Goal: Transaction & Acquisition: Purchase product/service

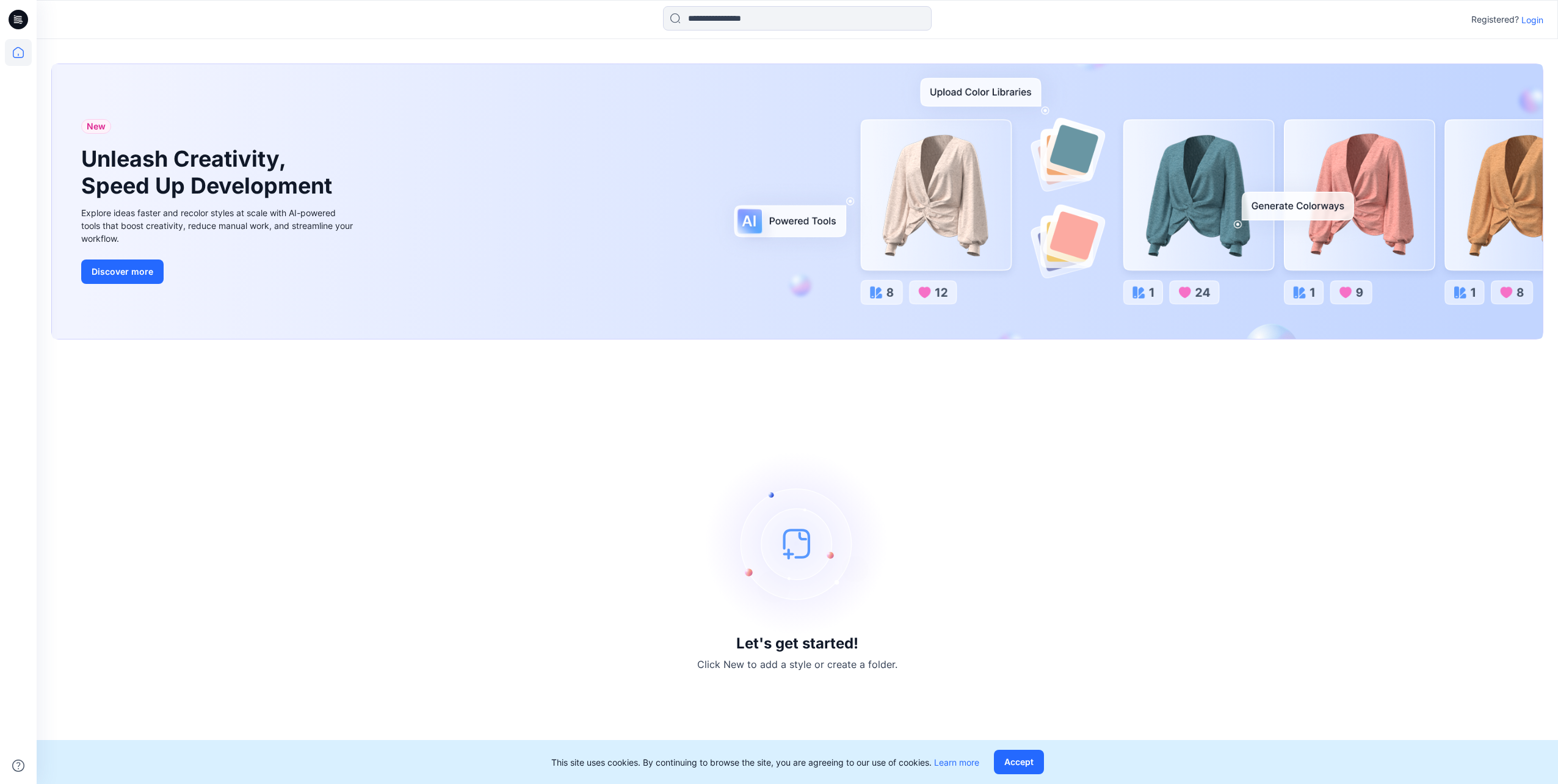
click at [1530, 22] on p "Login" at bounding box center [1532, 19] width 22 height 13
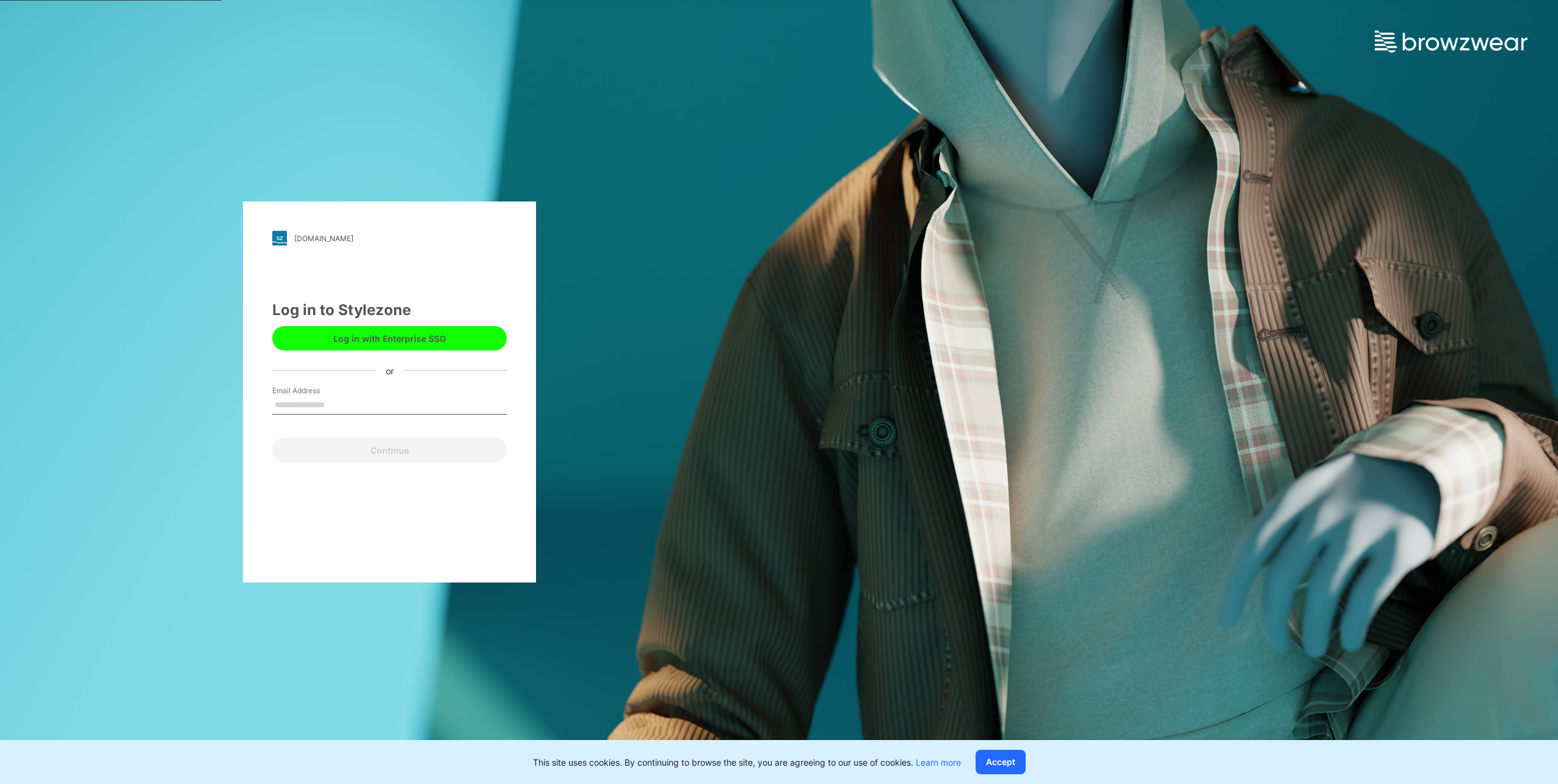
click at [310, 396] on input "Email Address" at bounding box center [389, 405] width 235 height 18
type input "**********"
click at [351, 450] on button "Continue" at bounding box center [389, 449] width 235 height 24
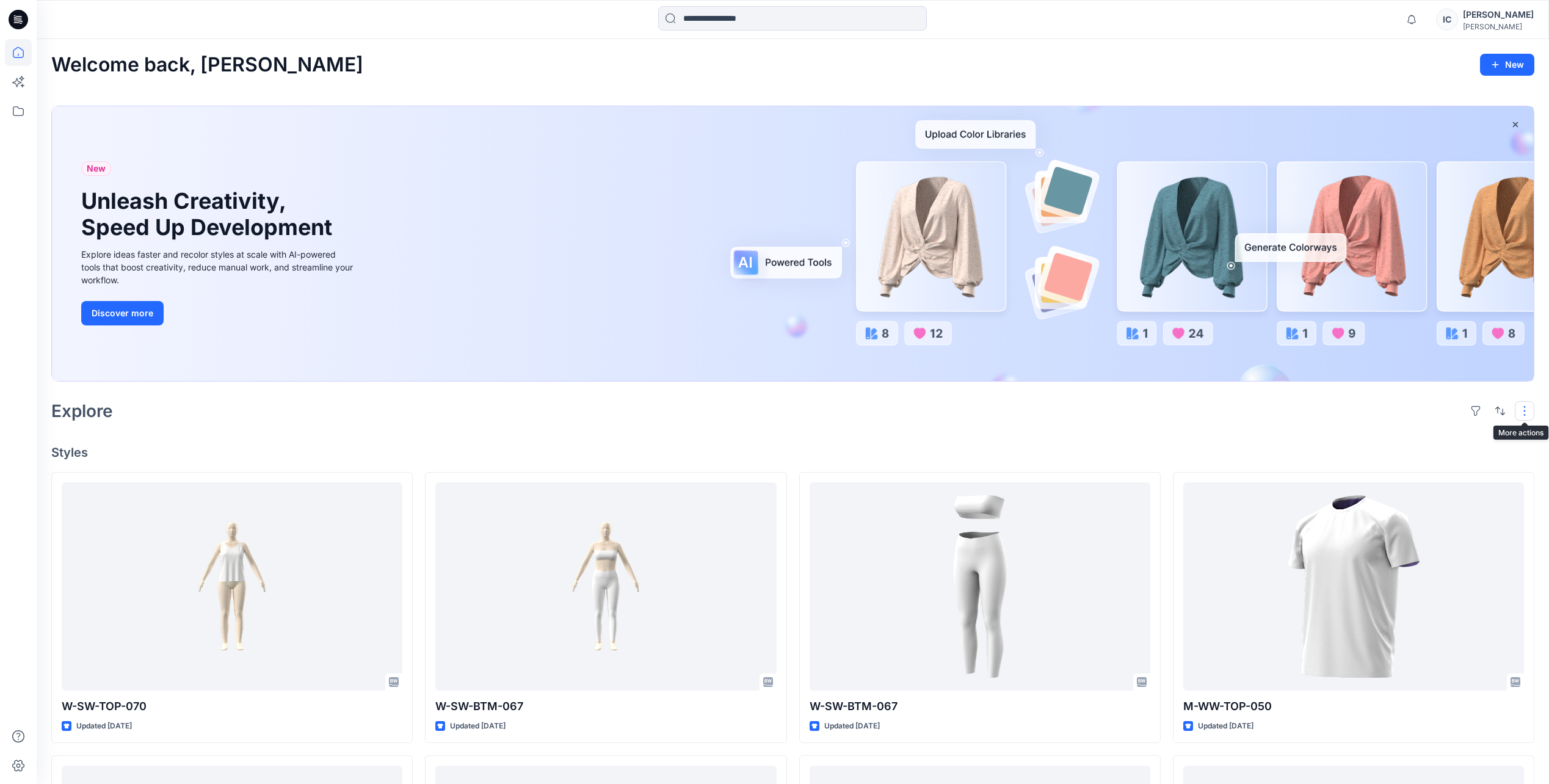
click at [1519, 410] on button "button" at bounding box center [1524, 410] width 19 height 19
click at [1479, 413] on button "button" at bounding box center [1476, 410] width 19 height 19
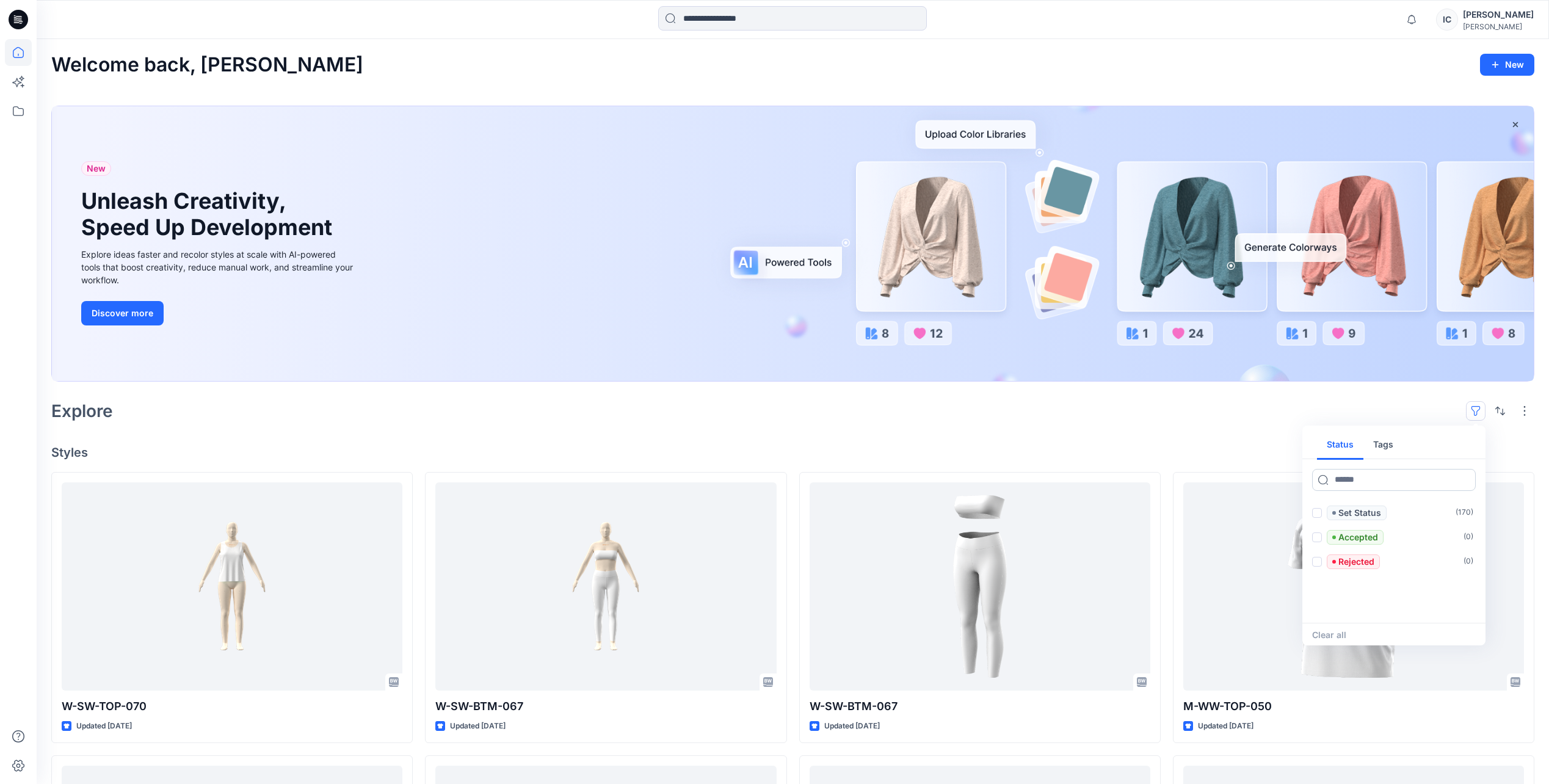
click at [1380, 474] on input at bounding box center [1393, 479] width 163 height 22
type input "*"
click at [779, 14] on input at bounding box center [792, 17] width 268 height 24
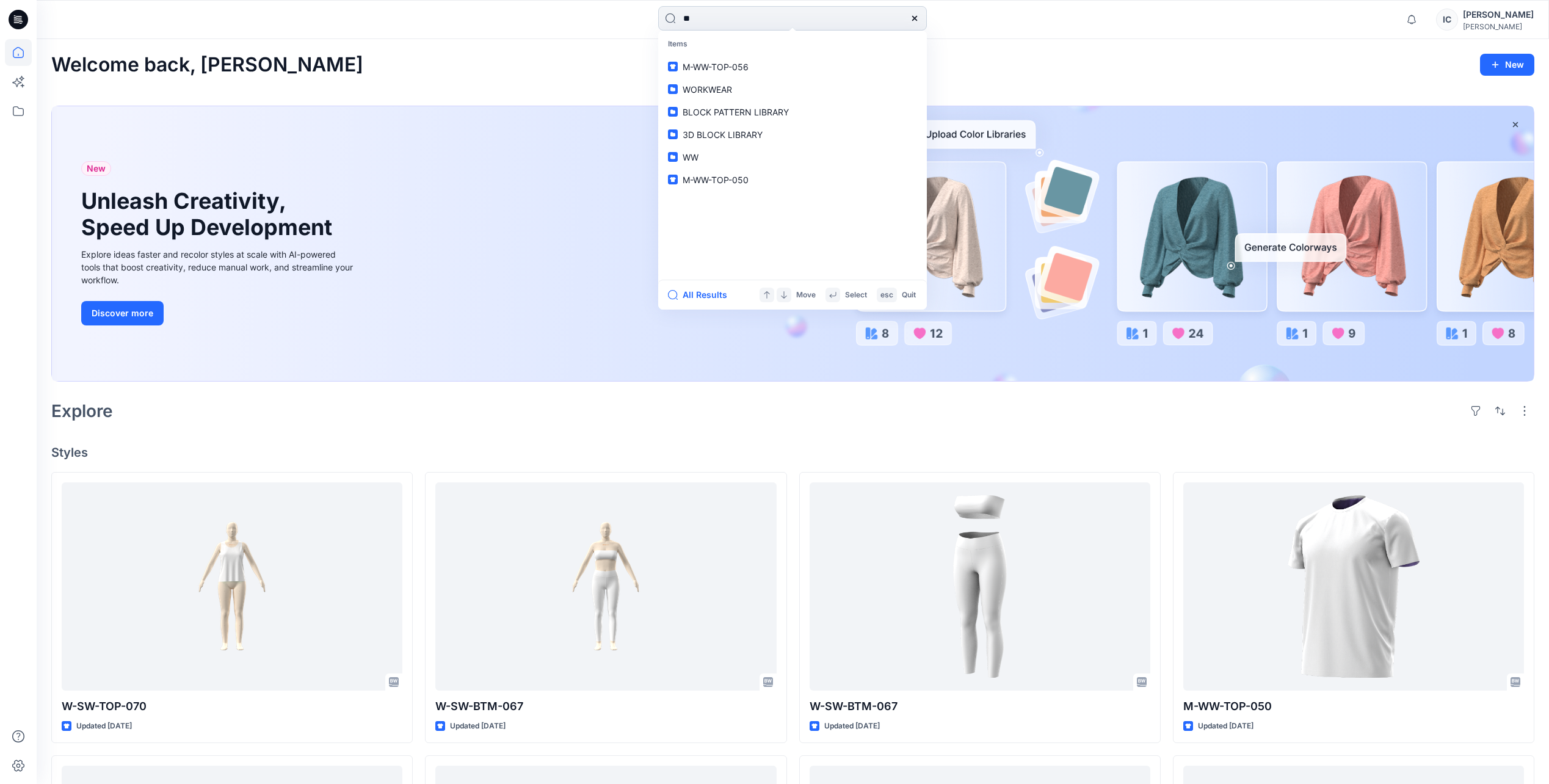
type input "***"
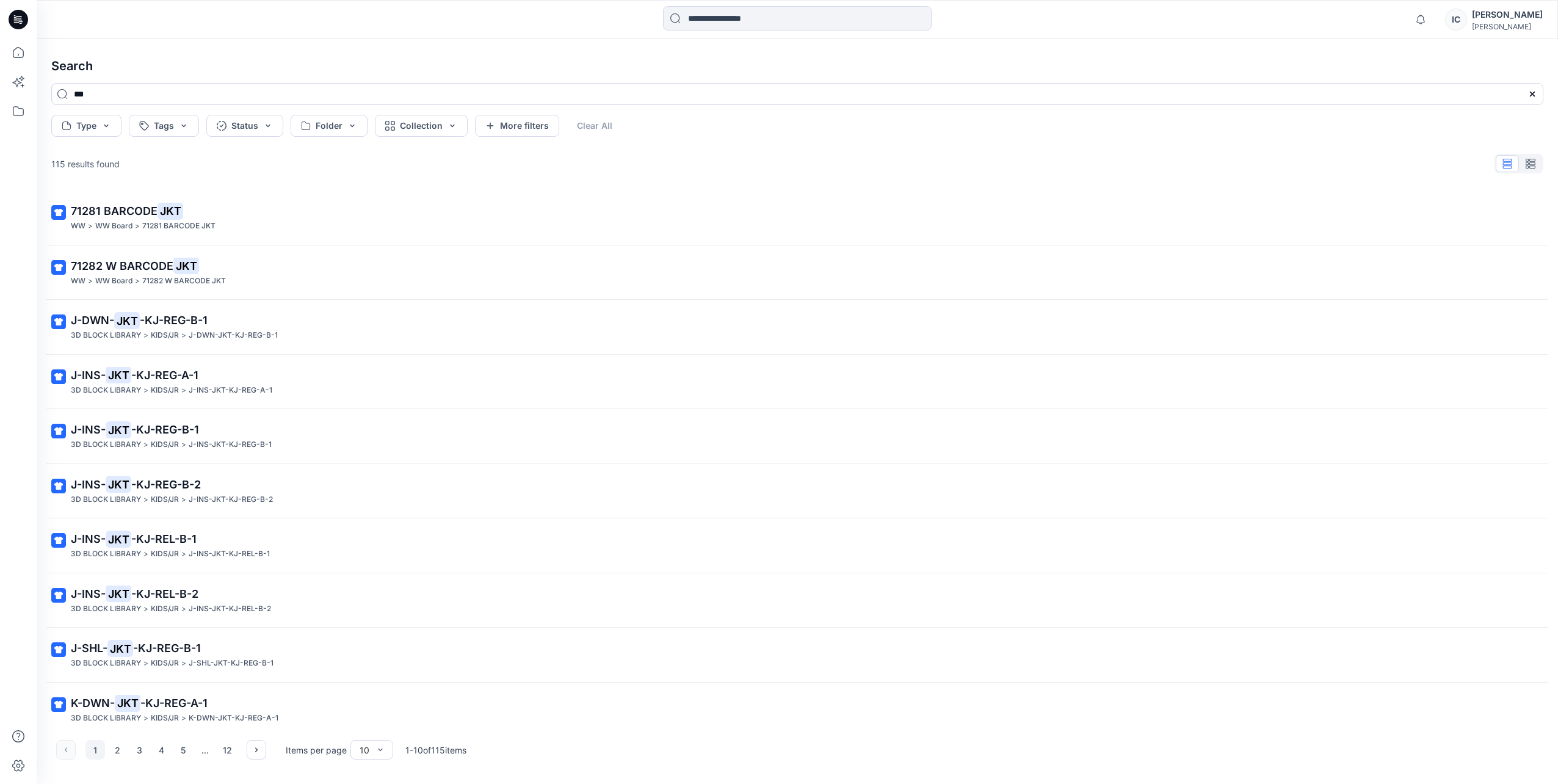
click at [1505, 163] on div at bounding box center [1518, 163] width 49 height 19
click at [1539, 165] on button "button" at bounding box center [1531, 164] width 23 height 17
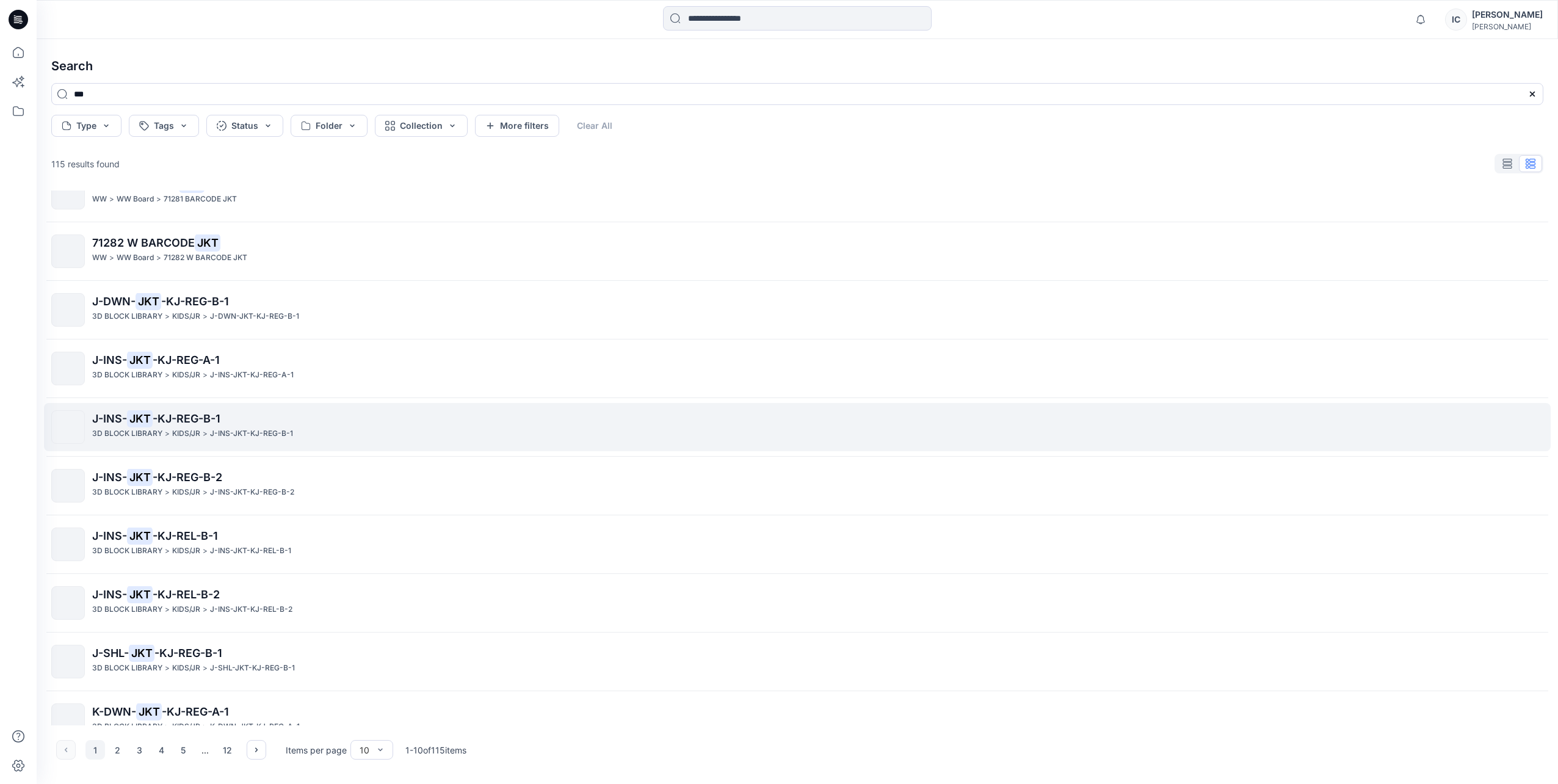
scroll to position [51, 0]
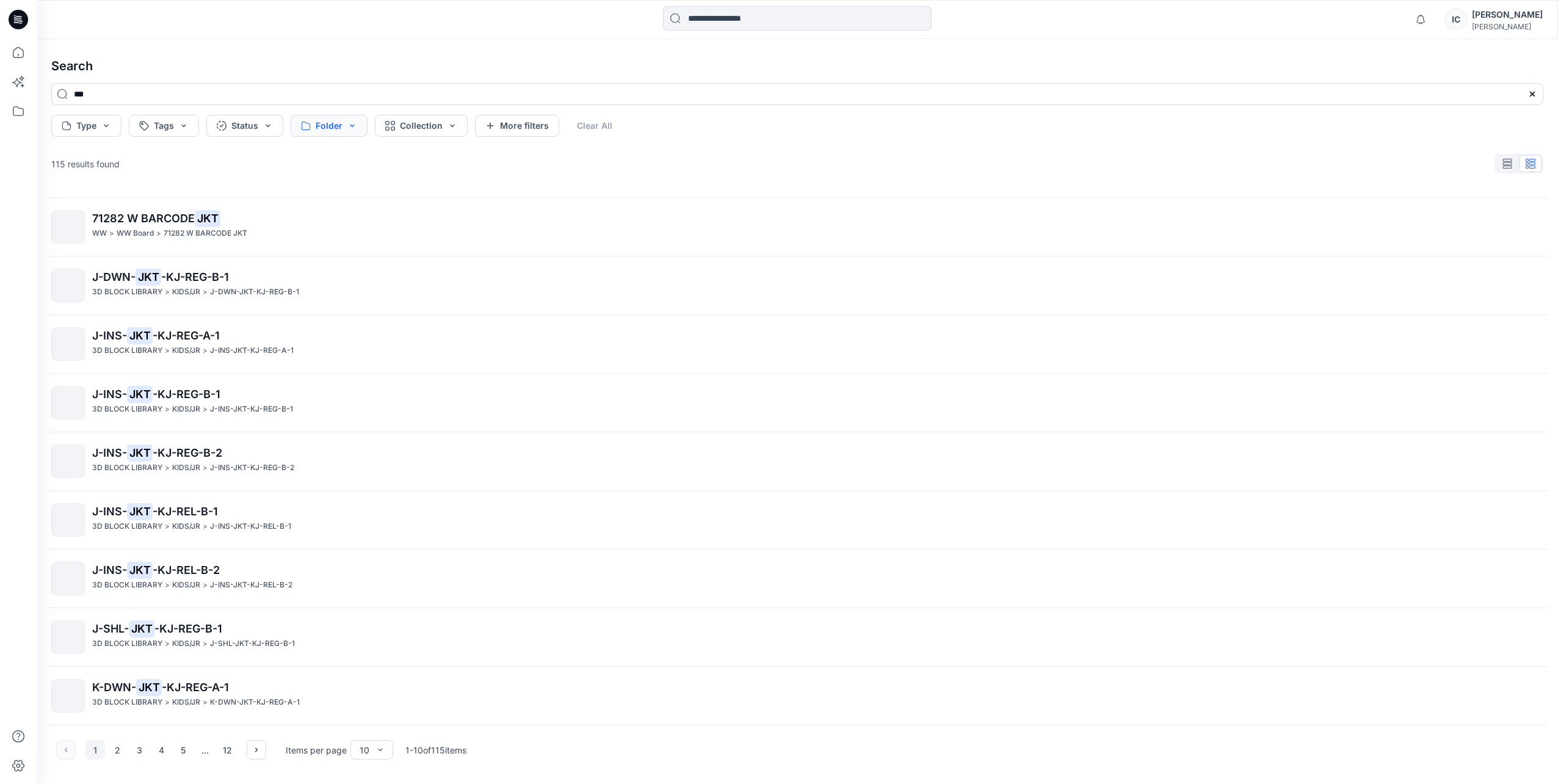
click at [346, 127] on button "Folder" at bounding box center [329, 126] width 77 height 22
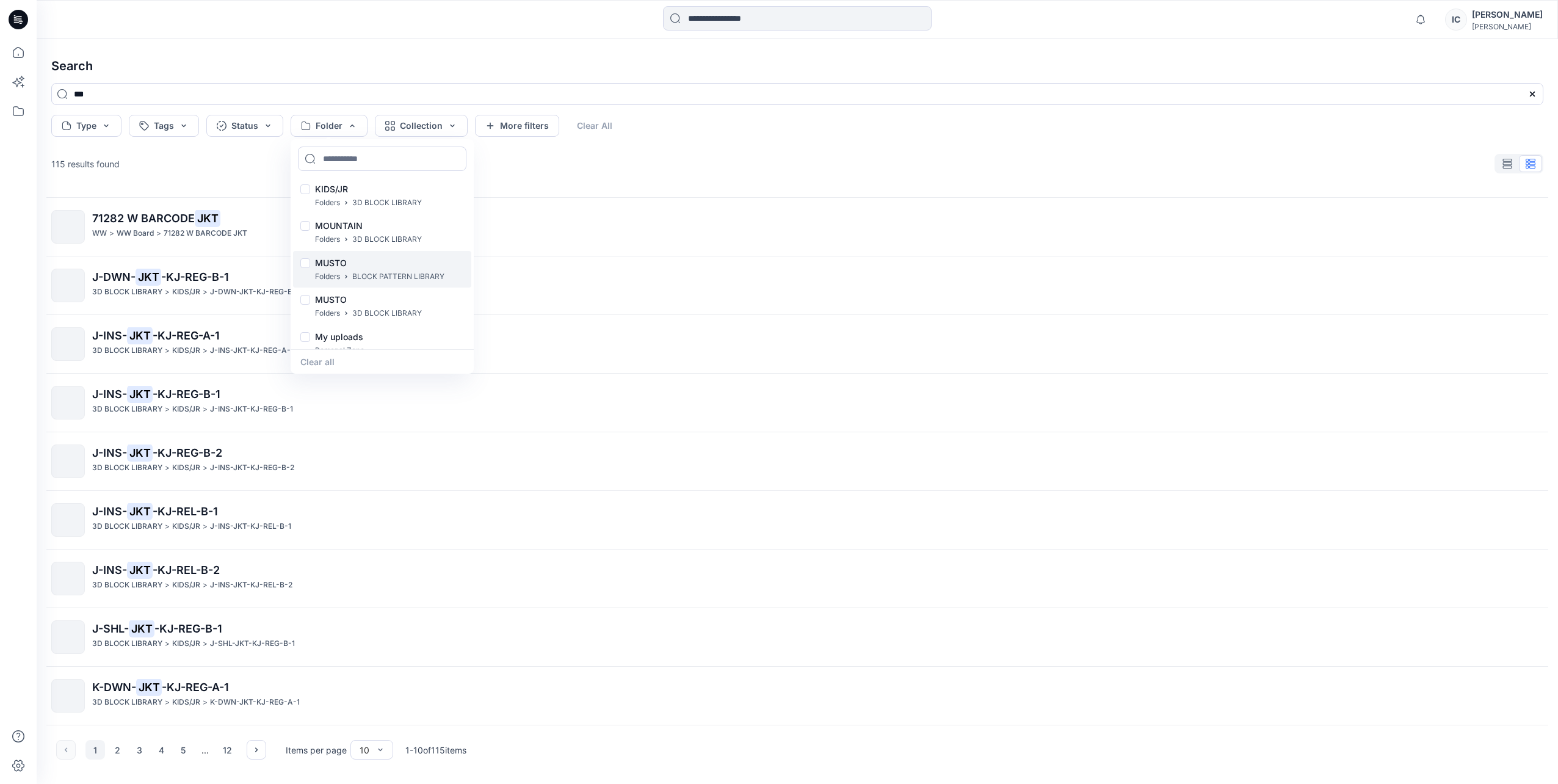
scroll to position [238, 0]
click at [301, 288] on div at bounding box center [305, 288] width 10 height 13
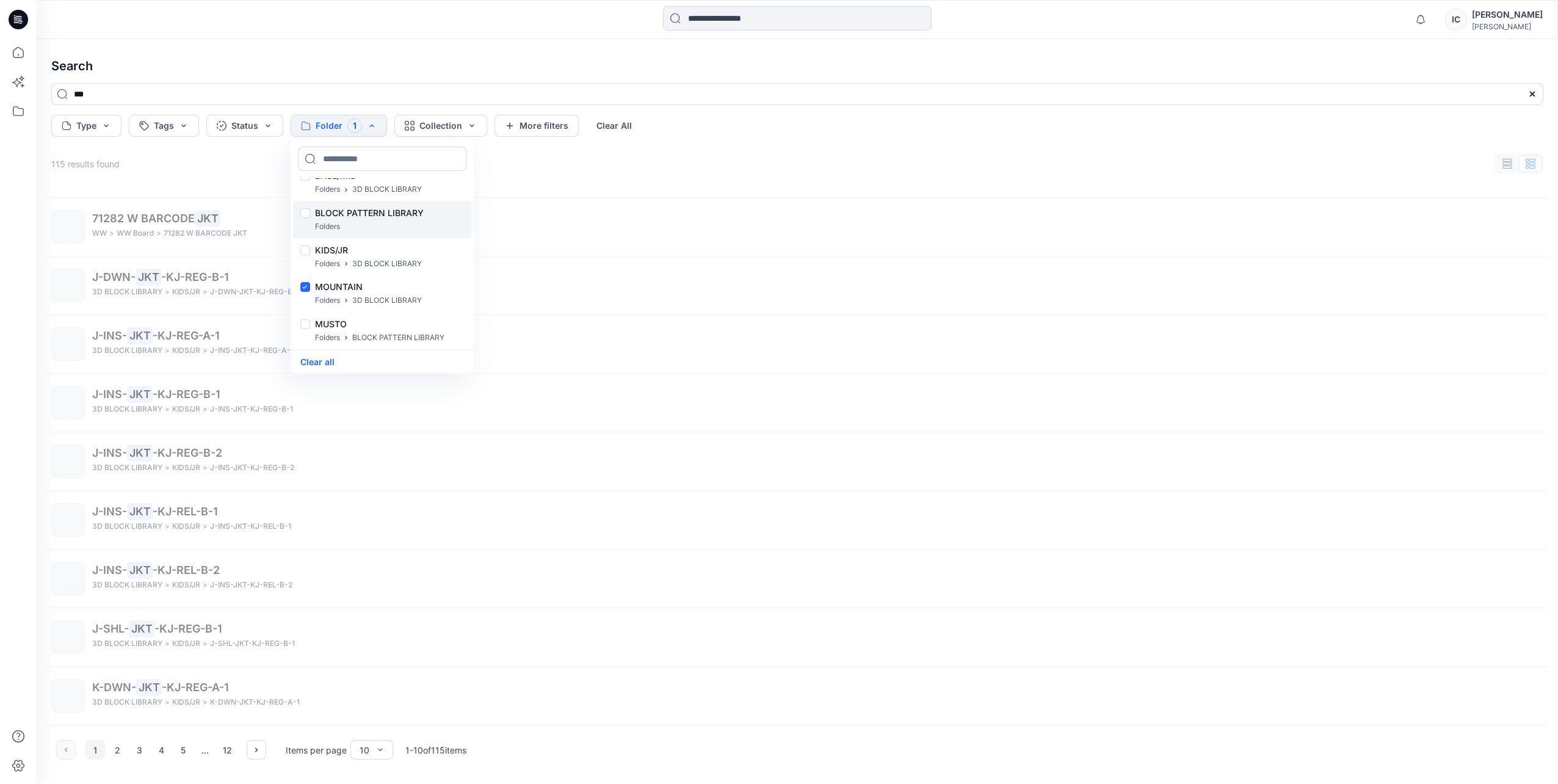
scroll to position [0, 0]
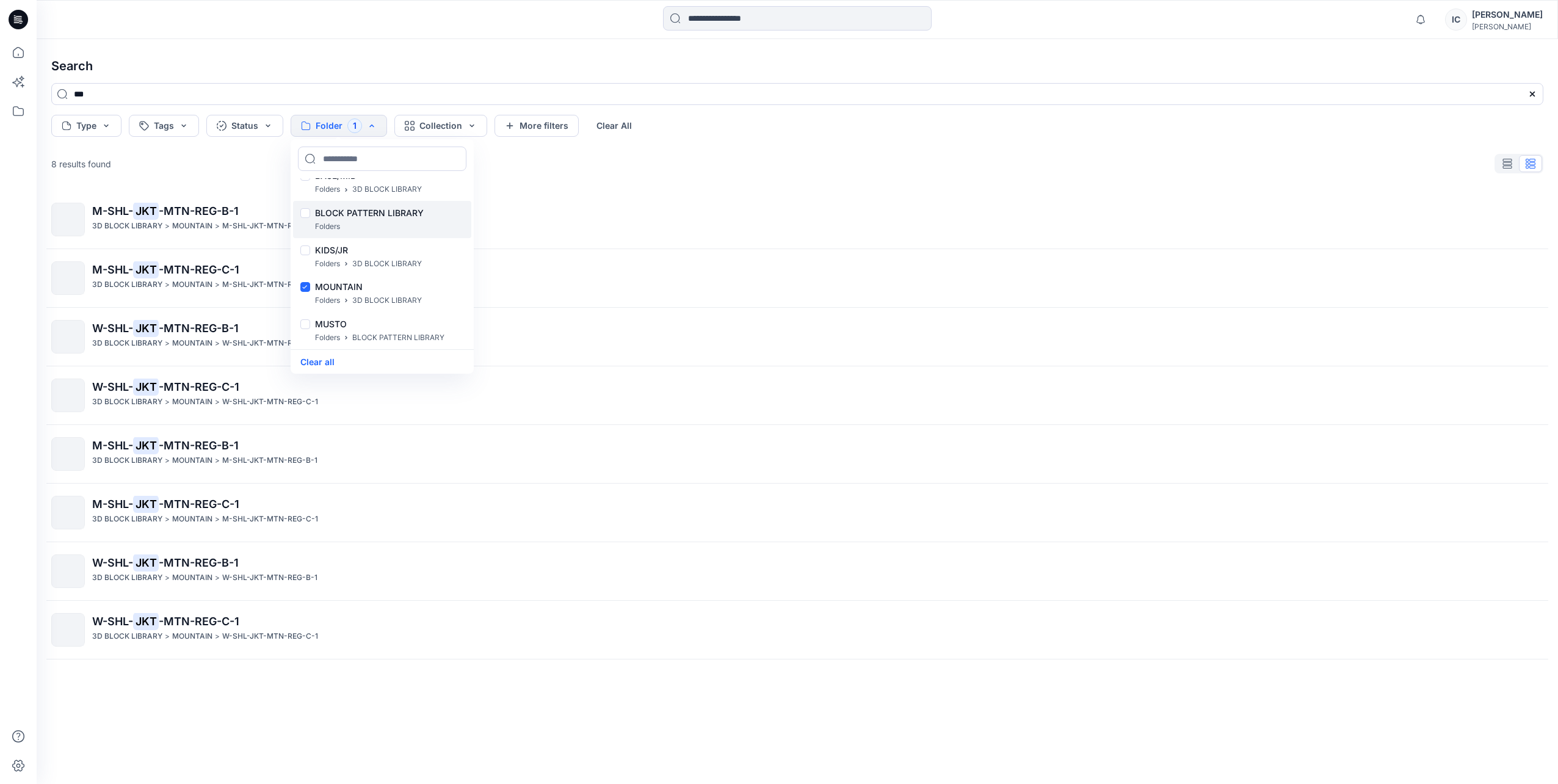
click at [301, 210] on div at bounding box center [305, 214] width 10 height 13
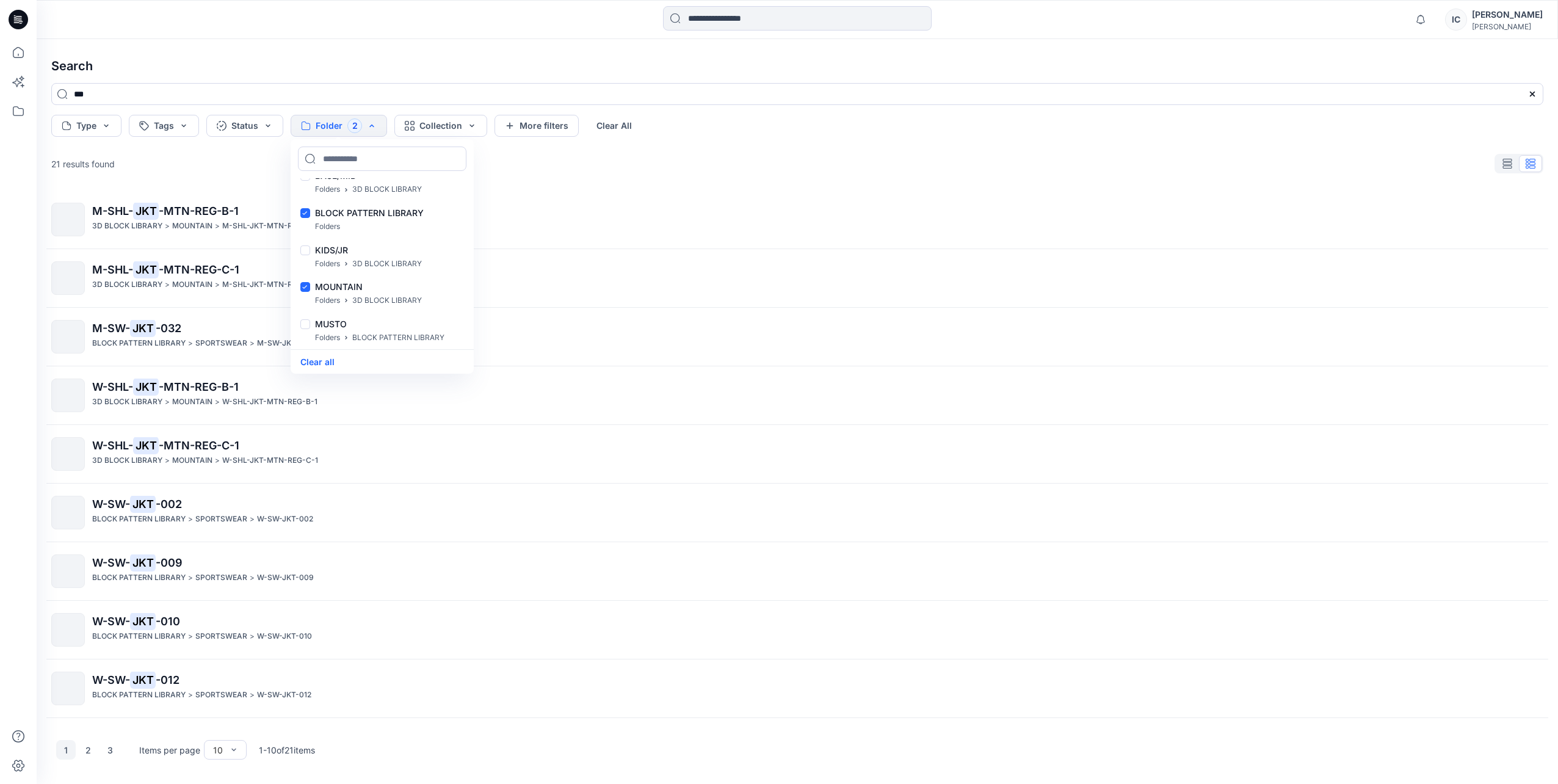
click at [219, 163] on div "21 results found" at bounding box center [797, 163] width 1512 height 24
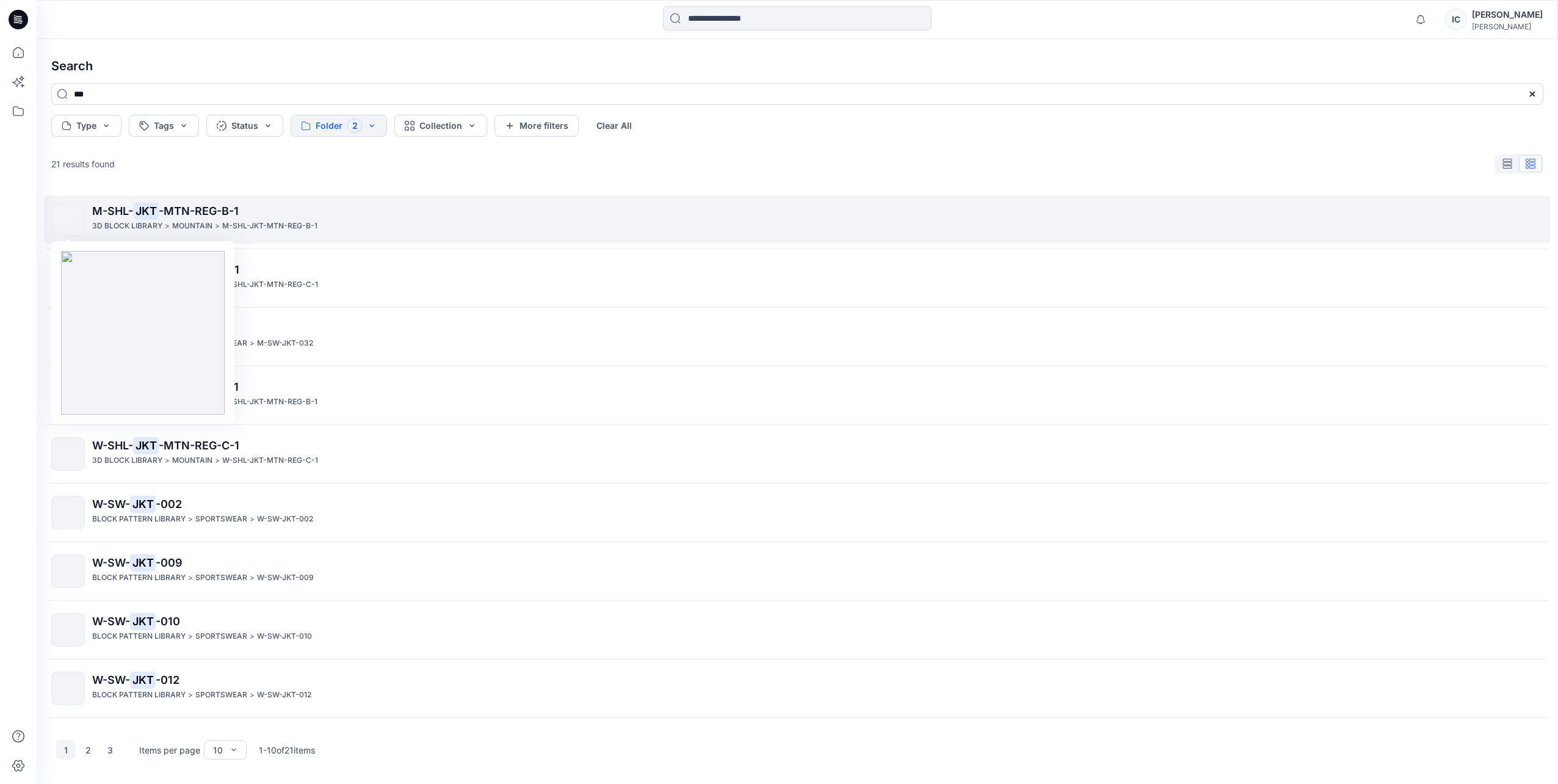
click at [69, 220] on img at bounding box center [69, 220] width 0 height 0
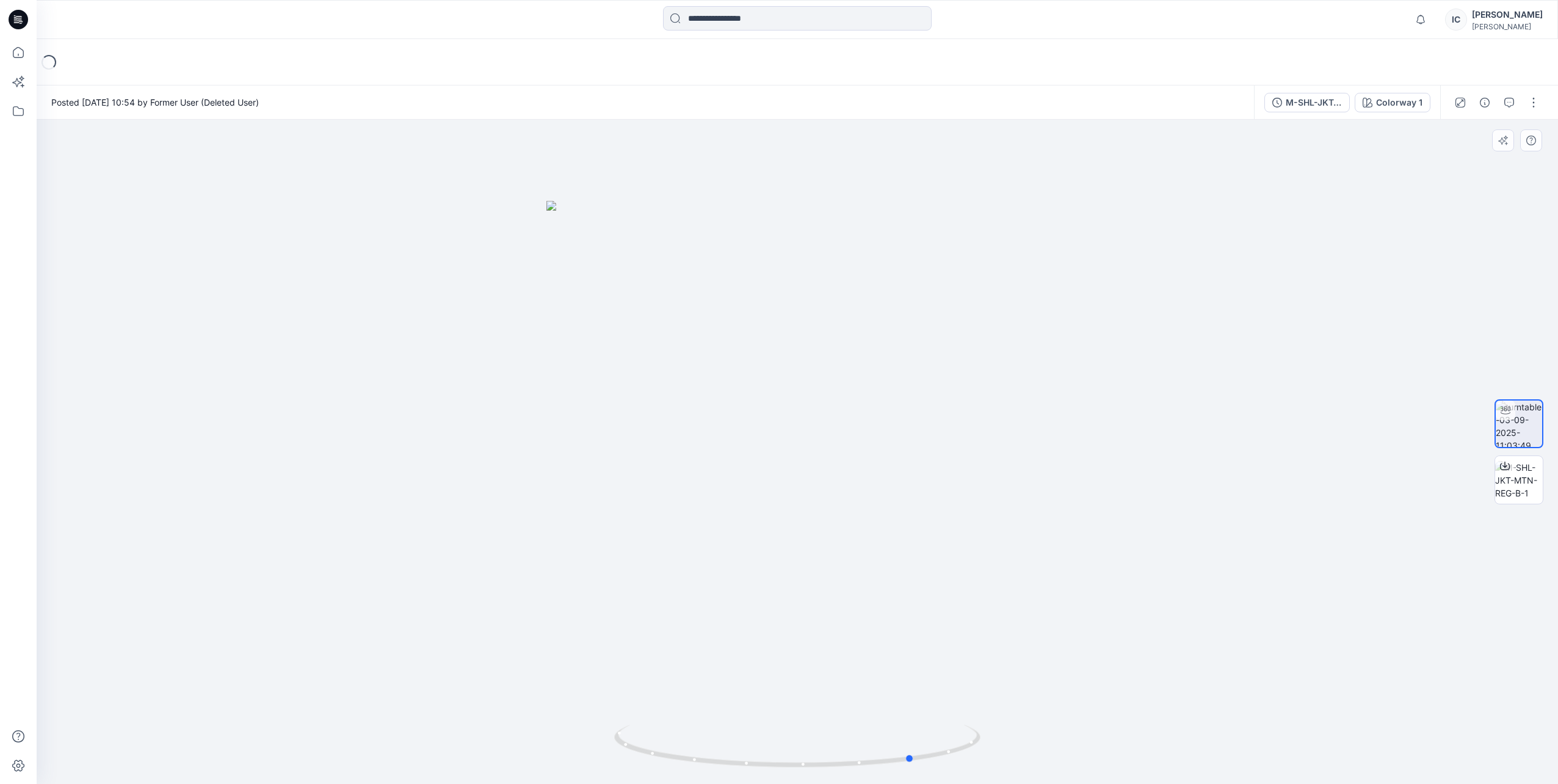
drag, startPoint x: 938, startPoint y: 292, endPoint x: 992, endPoint y: 344, distance: 75.0
click at [1054, 338] on div at bounding box center [797, 452] width 1521 height 664
drag, startPoint x: 1017, startPoint y: 337, endPoint x: 942, endPoint y: 349, distance: 76.0
click at [1024, 366] on div at bounding box center [797, 452] width 1521 height 664
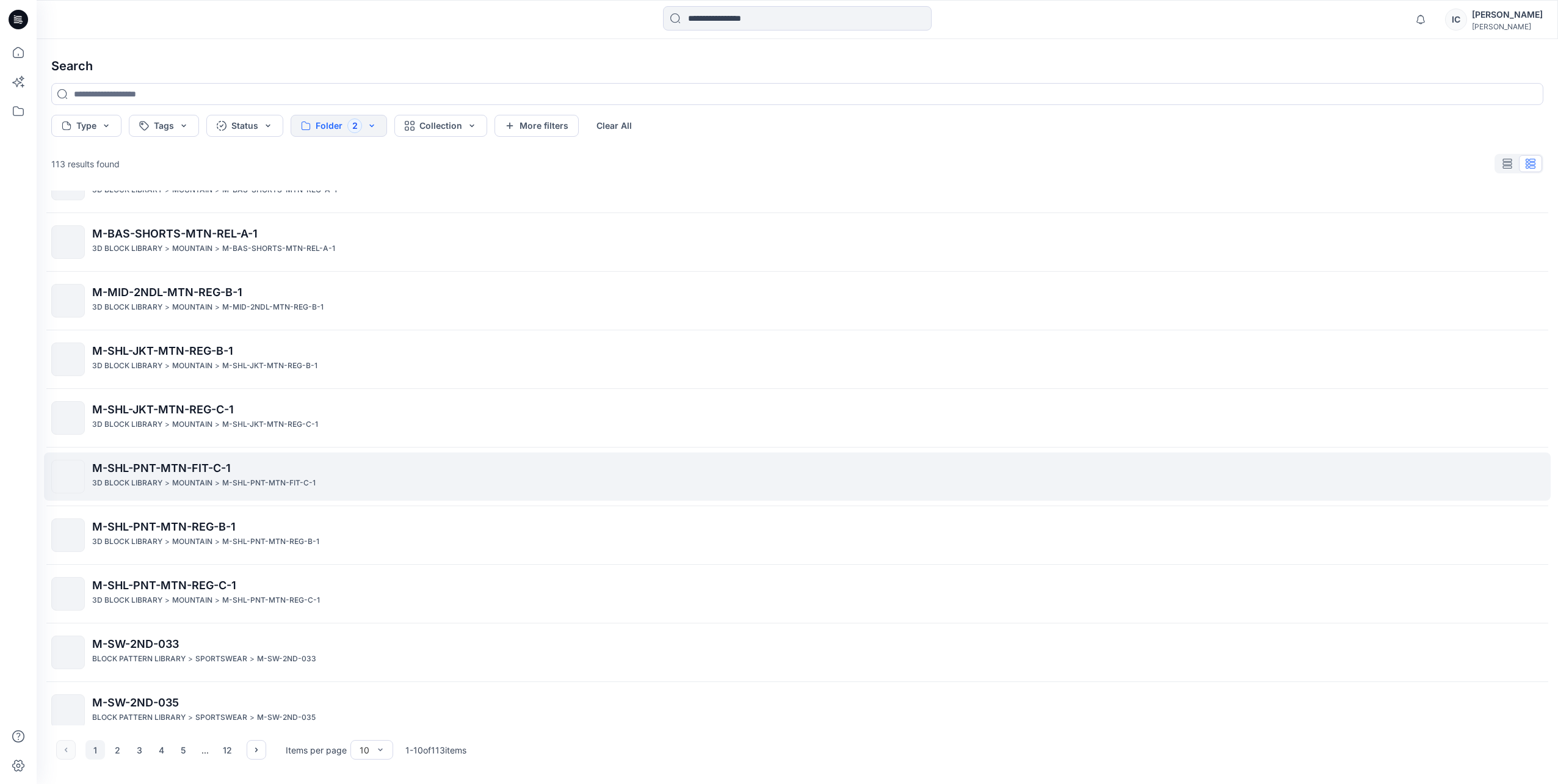
scroll to position [51, 0]
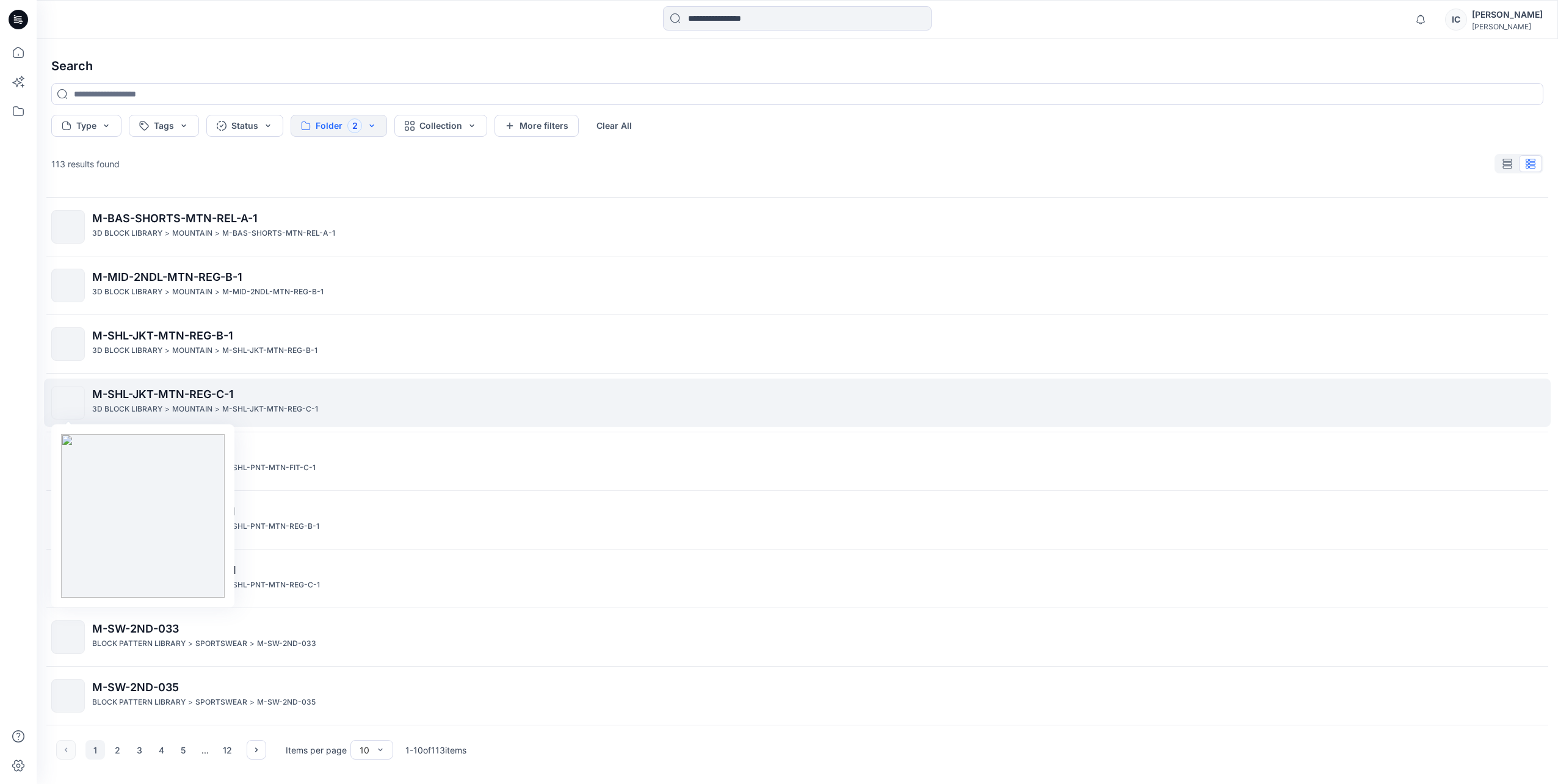
click at [69, 403] on img at bounding box center [69, 403] width 0 height 0
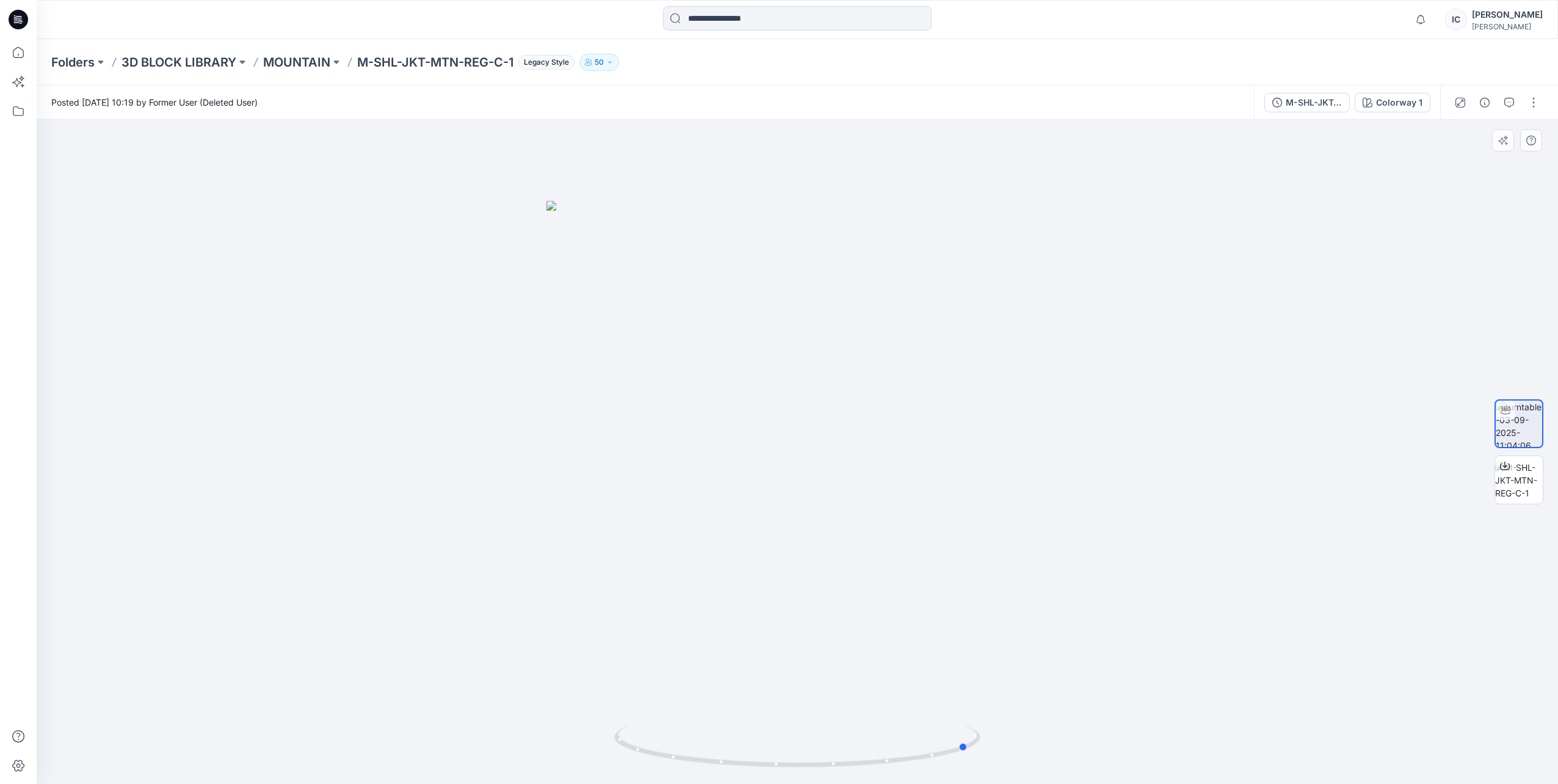
drag, startPoint x: 856, startPoint y: 346, endPoint x: 729, endPoint y: 396, distance: 136.5
click at [729, 396] on div at bounding box center [797, 452] width 1521 height 664
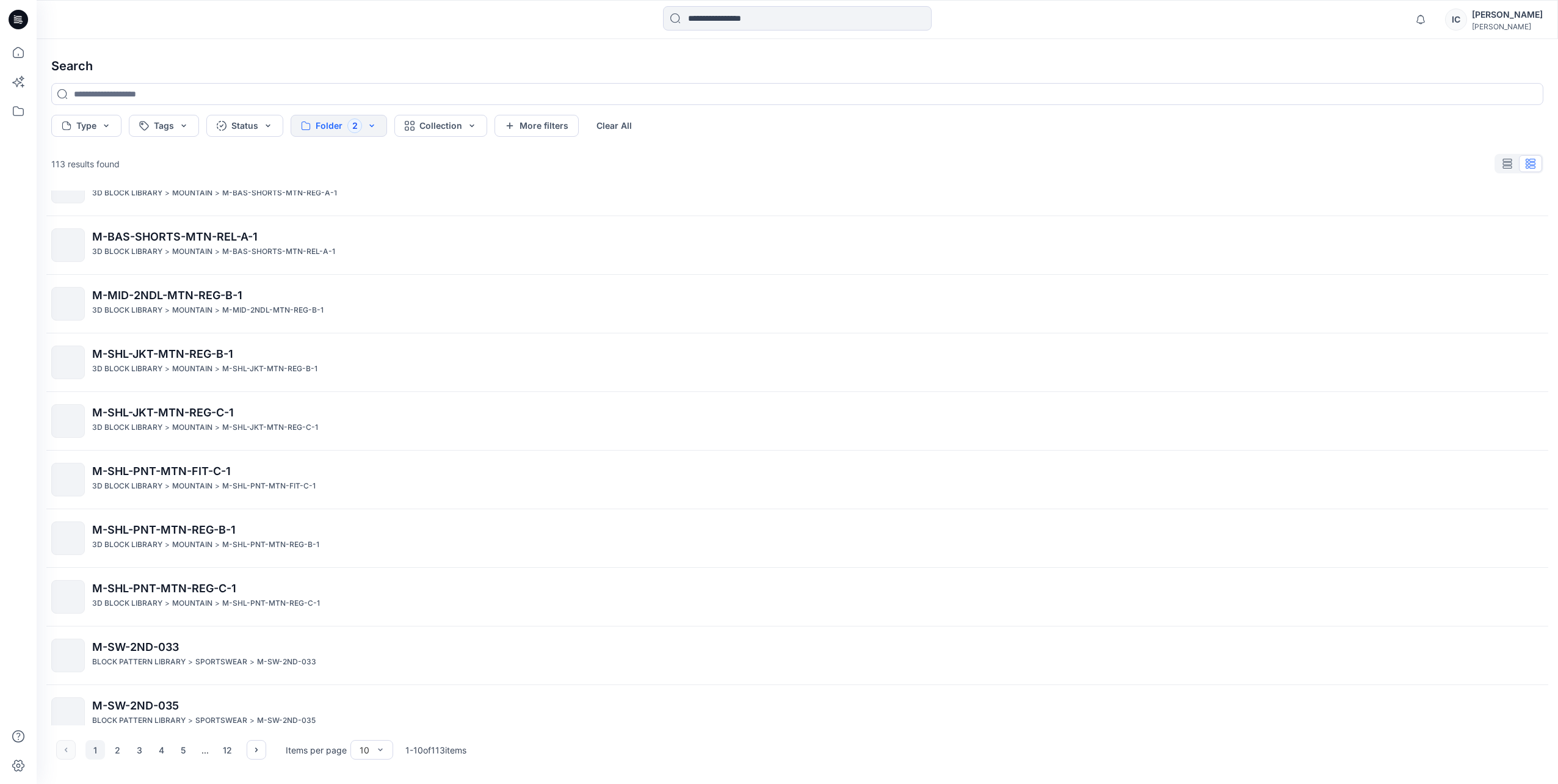
scroll to position [51, 0]
